Goal: Task Accomplishment & Management: Use online tool/utility

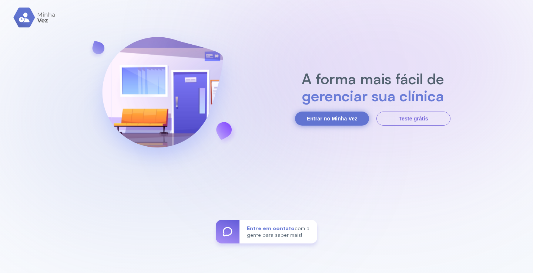
click at [338, 117] on button "Entrar no Minha Vez" at bounding box center [332, 119] width 74 height 14
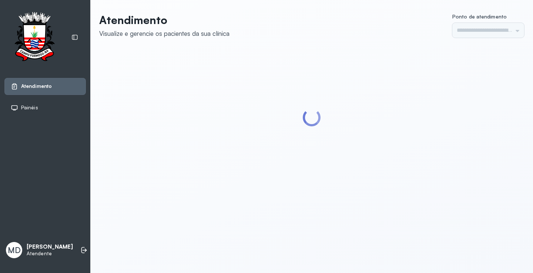
type input "*********"
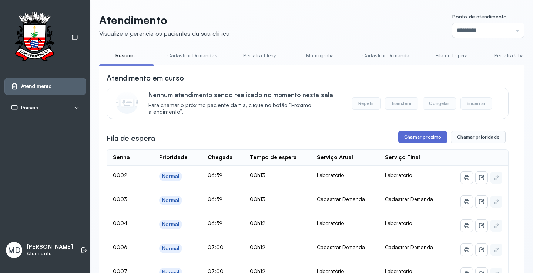
click at [425, 138] on button "Chamar próximo" at bounding box center [422, 137] width 49 height 13
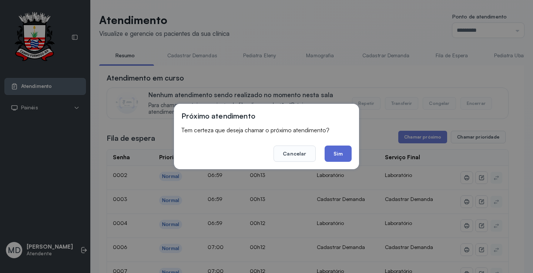
click at [339, 153] on button "Sim" at bounding box center [337, 154] width 27 height 16
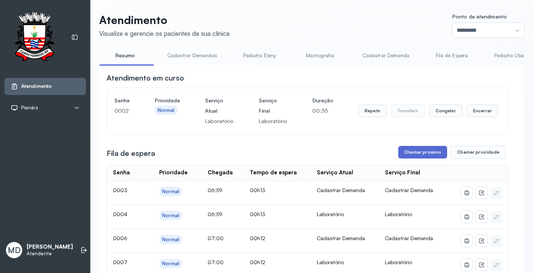
click at [421, 151] on button "Chamar próximo" at bounding box center [422, 152] width 49 height 13
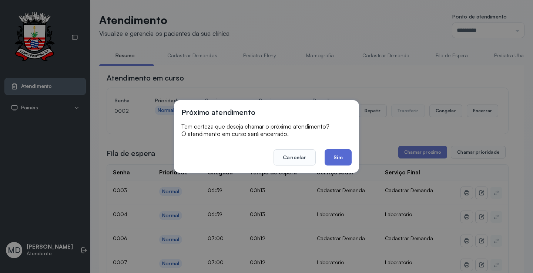
click at [337, 154] on button "Sim" at bounding box center [337, 157] width 27 height 16
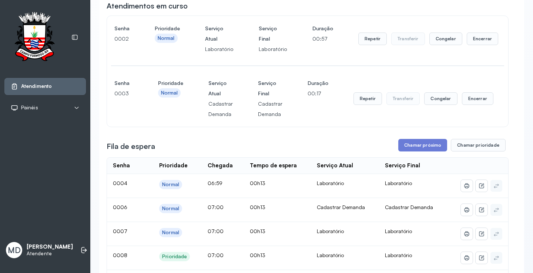
scroll to position [74, 0]
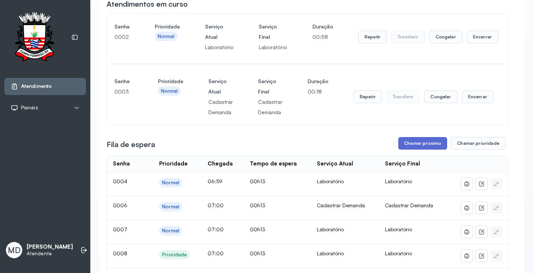
click at [425, 145] on button "Chamar próximo" at bounding box center [422, 143] width 49 height 13
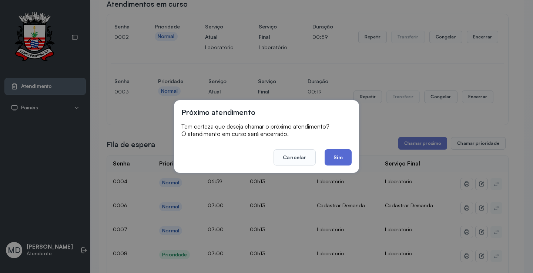
click at [340, 160] on button "Sim" at bounding box center [337, 157] width 27 height 16
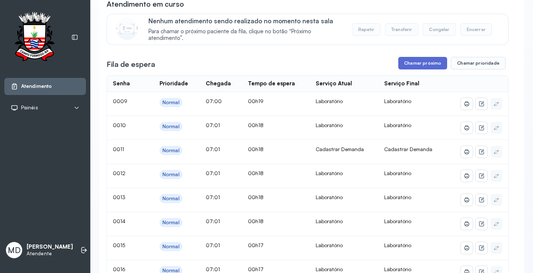
click at [439, 62] on button "Chamar próximo" at bounding box center [422, 63] width 49 height 13
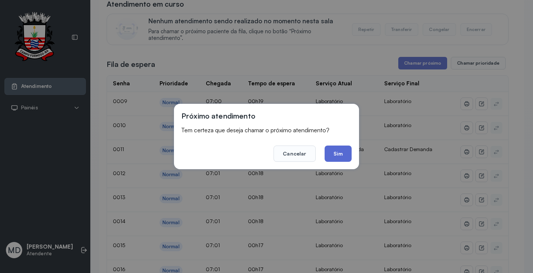
click at [334, 153] on button "Sim" at bounding box center [337, 154] width 27 height 16
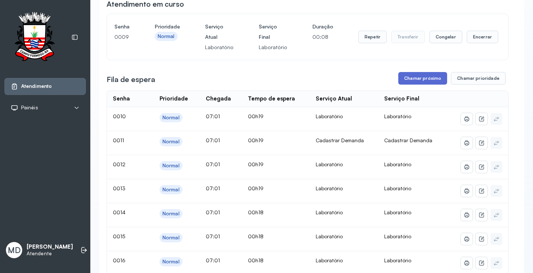
click at [408, 80] on button "Chamar próximo" at bounding box center [422, 78] width 49 height 13
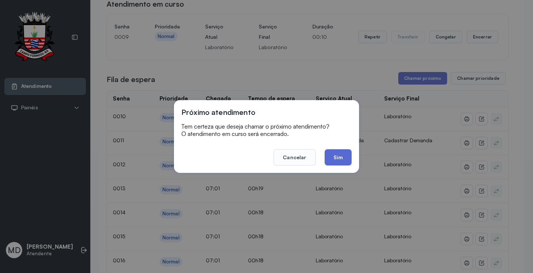
click at [336, 155] on button "Sim" at bounding box center [337, 157] width 27 height 16
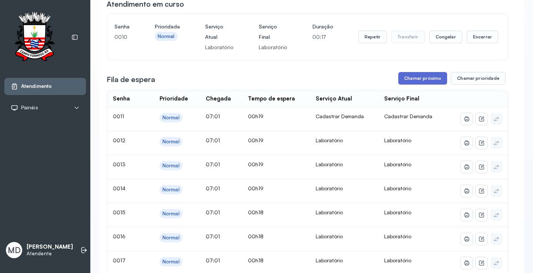
click at [418, 80] on button "Chamar próximo" at bounding box center [422, 78] width 49 height 13
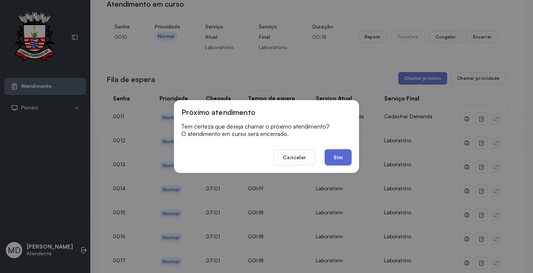
click at [340, 154] on button "Sim" at bounding box center [337, 157] width 27 height 16
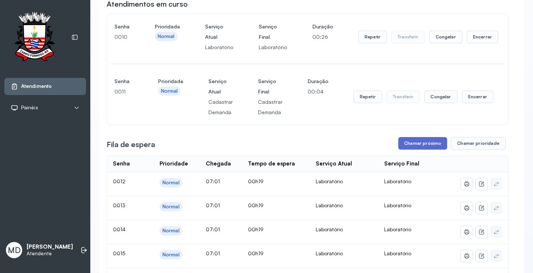
click at [422, 147] on button "Chamar próximo" at bounding box center [422, 143] width 49 height 13
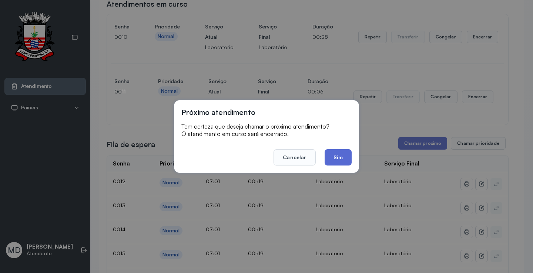
click at [343, 158] on button "Sim" at bounding box center [337, 157] width 27 height 16
